Goal: Information Seeking & Learning: Learn about a topic

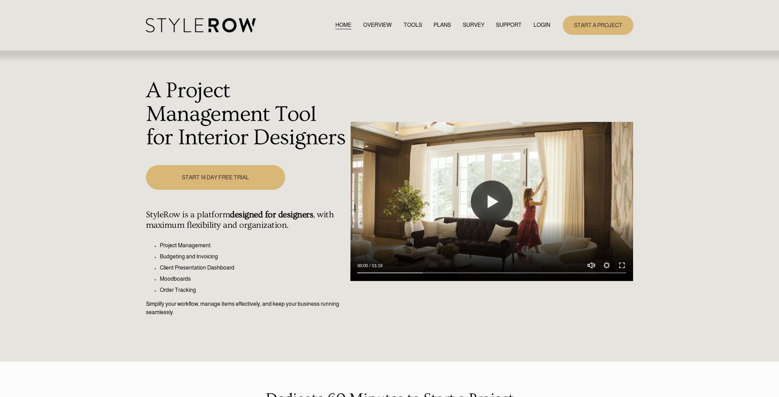
click at [438, 26] on link "PLANS" at bounding box center [442, 25] width 17 height 9
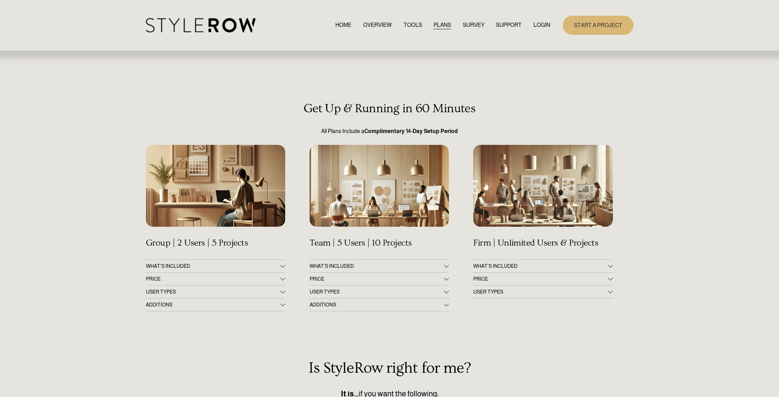
click at [549, 270] on button "WHAT’S INCLUDED" at bounding box center [542, 266] width 139 height 13
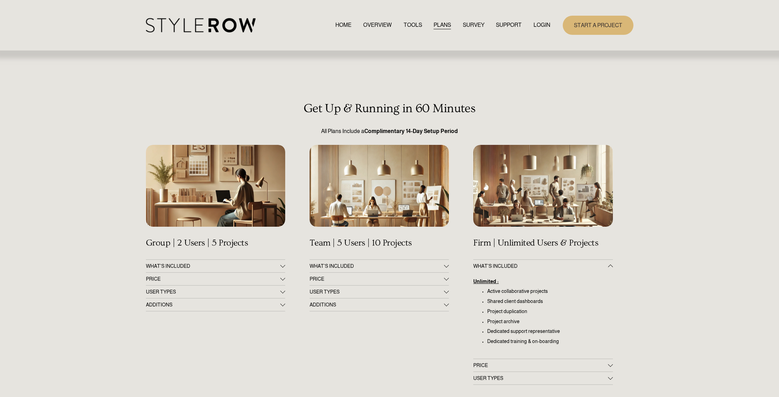
click at [549, 270] on button "WHAT’S INCLUDED" at bounding box center [542, 266] width 139 height 13
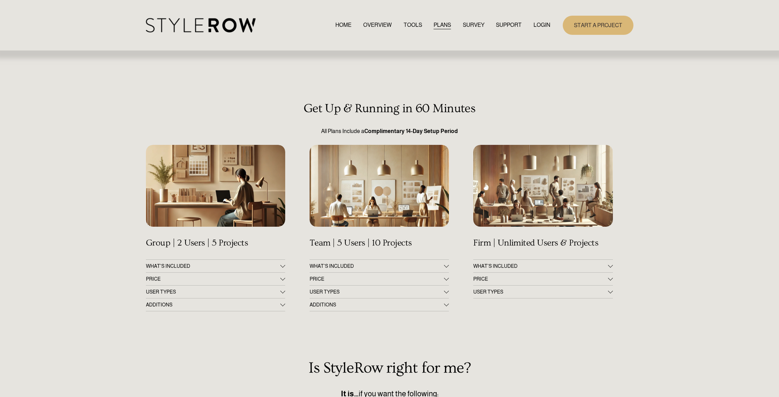
click at [531, 280] on span "PRICE" at bounding box center [540, 279] width 134 height 6
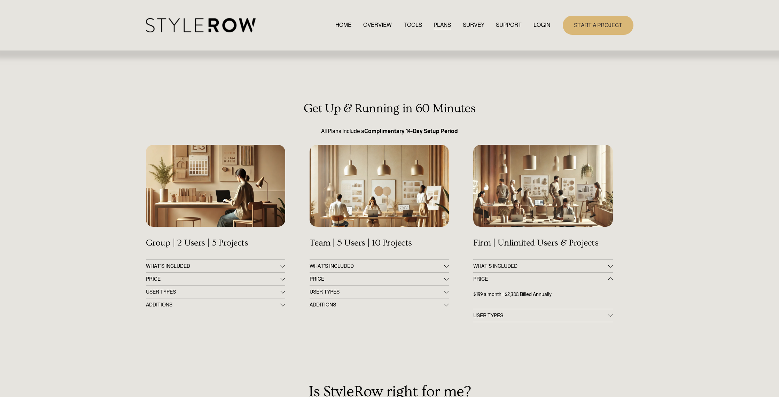
click at [531, 280] on span "PRICE" at bounding box center [540, 279] width 134 height 6
